Goal: Find specific page/section: Find specific page/section

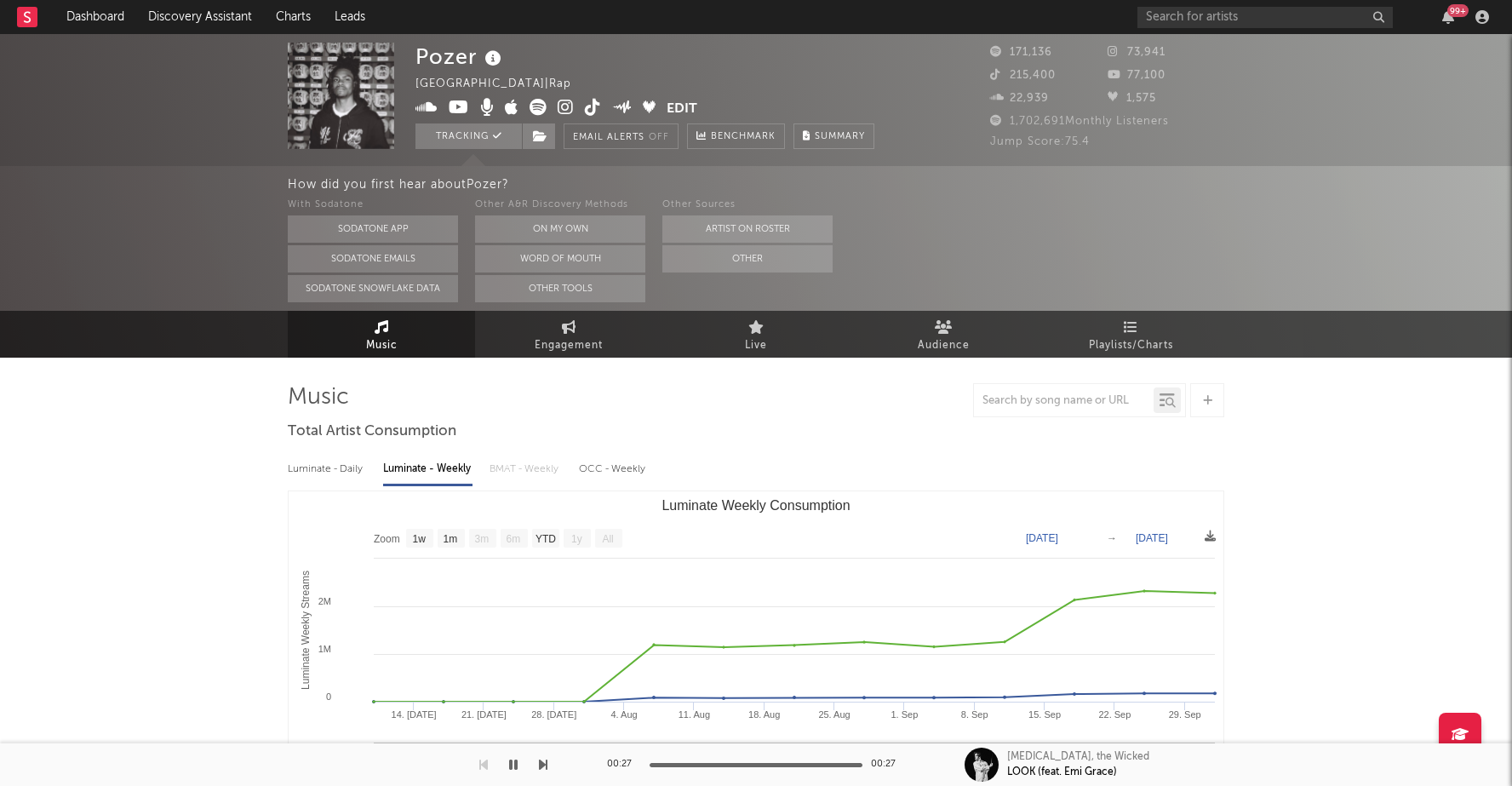
select select "1w"
click at [1208, 18] on input "text" at bounding box center [1264, 17] width 255 height 21
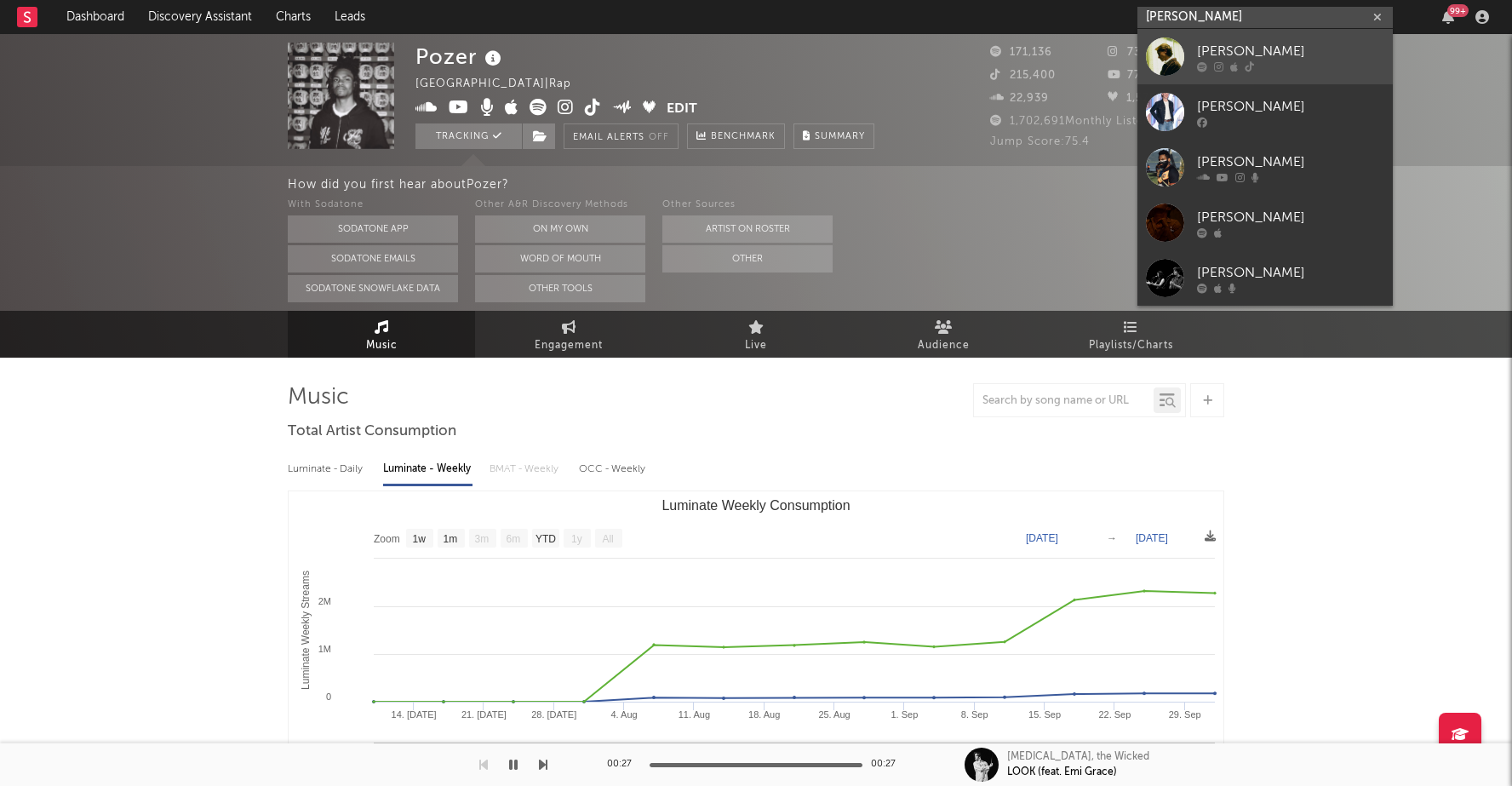
type input "[PERSON_NAME]"
click at [1274, 51] on div "[PERSON_NAME]" at bounding box center [1290, 50] width 187 height 20
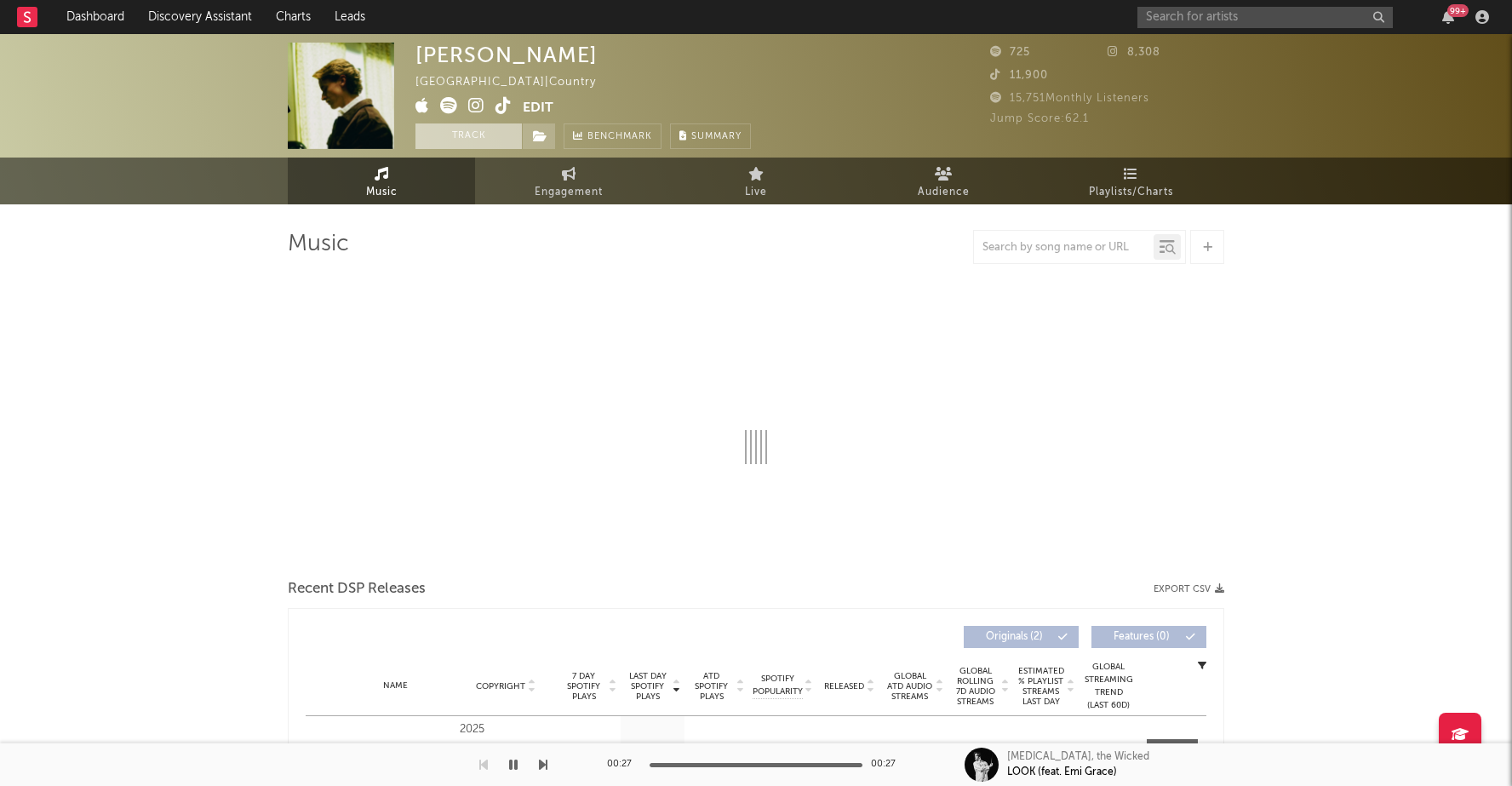
select select "1w"
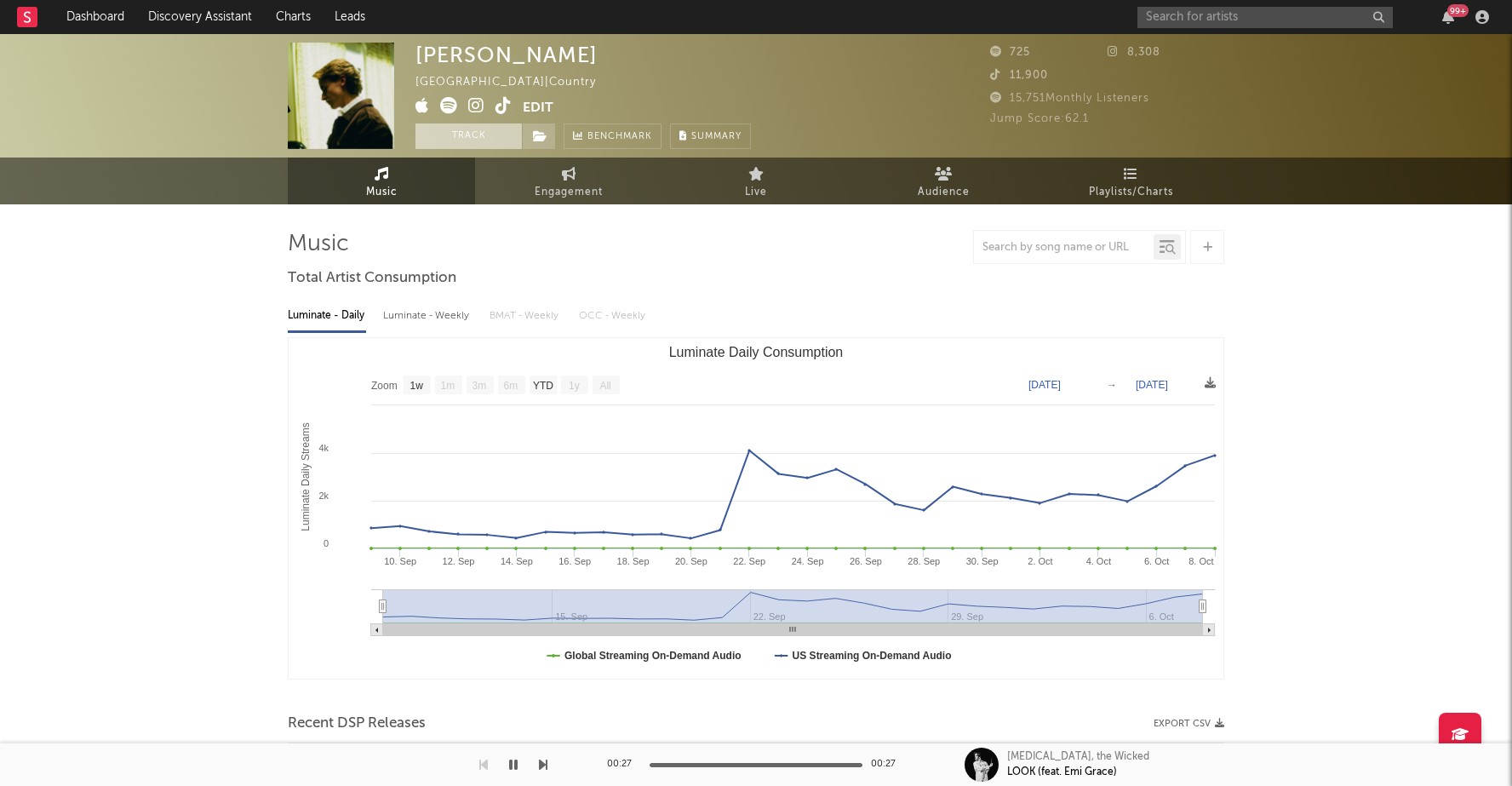
click at [473, 141] on button "Track" at bounding box center [468, 136] width 106 height 26
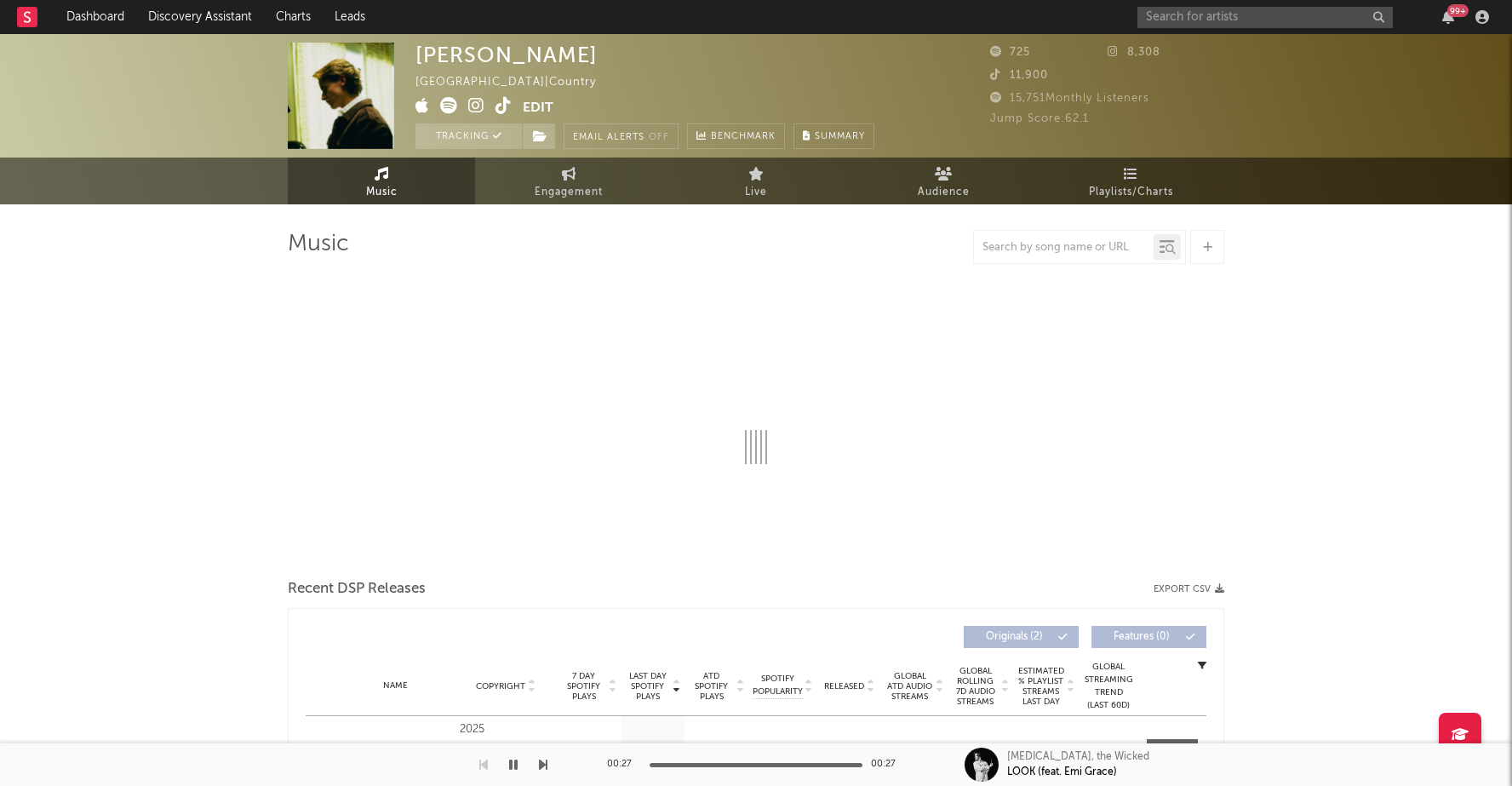
select select "1w"
